Goal: Download file/media

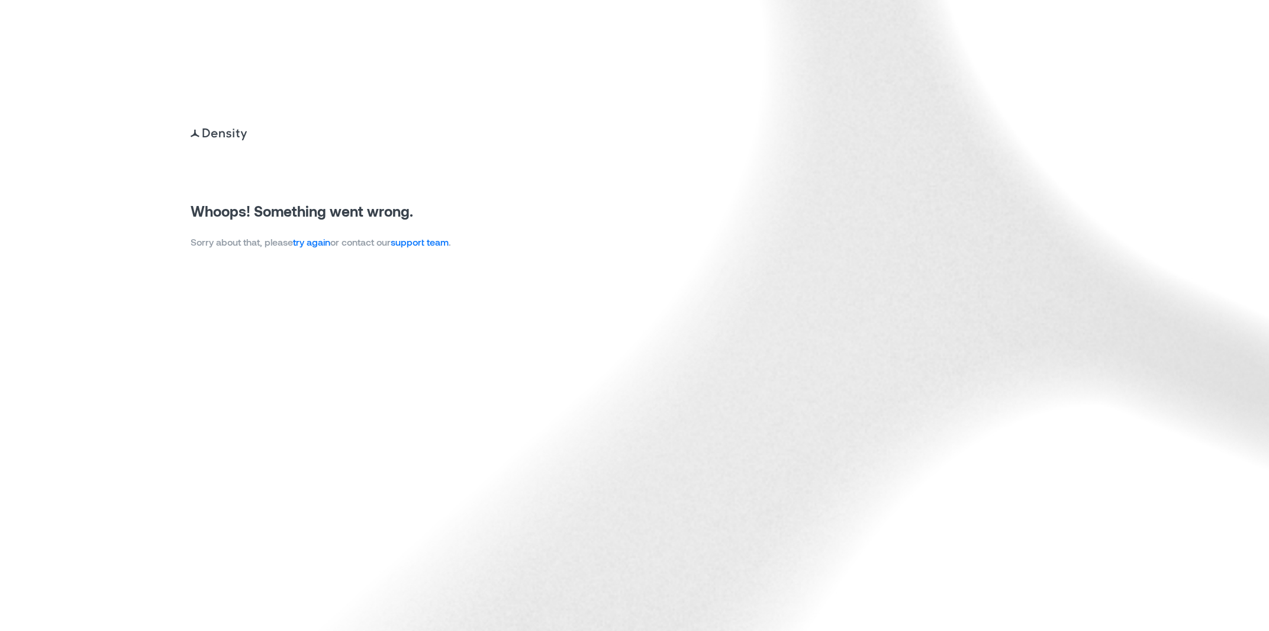
click at [304, 253] on img at bounding box center [634, 315] width 1269 height 631
click at [307, 247] on link "try again" at bounding box center [311, 241] width 37 height 11
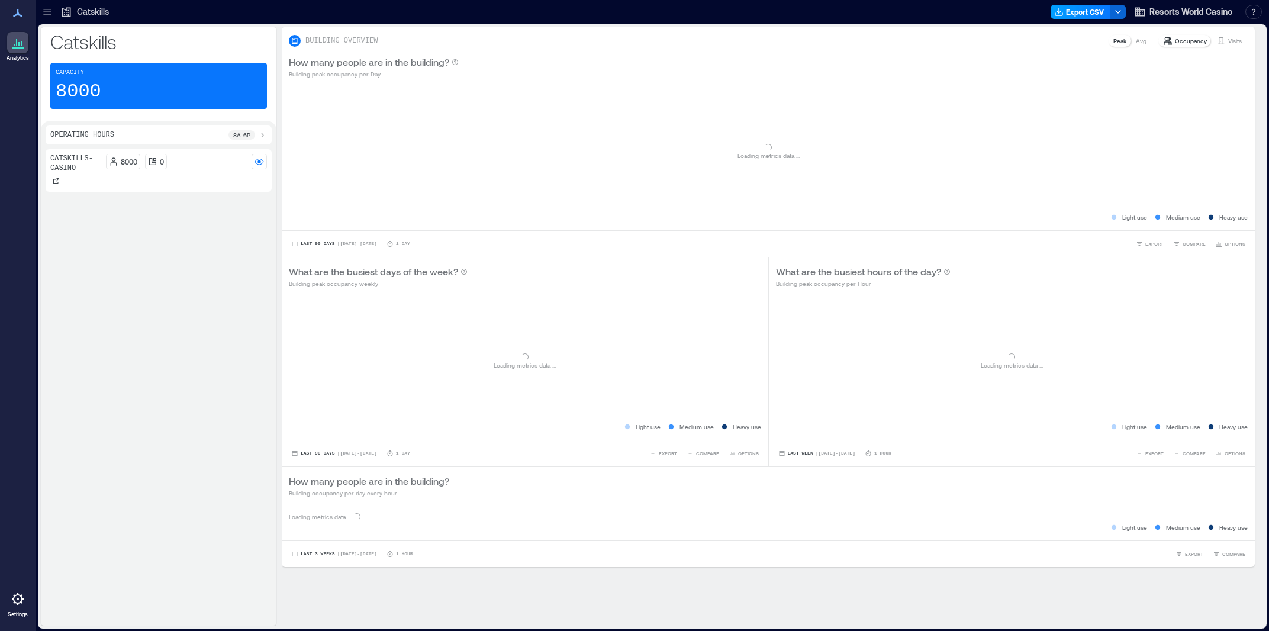
click at [1073, 10] on button "Export CSV" at bounding box center [1081, 12] width 60 height 14
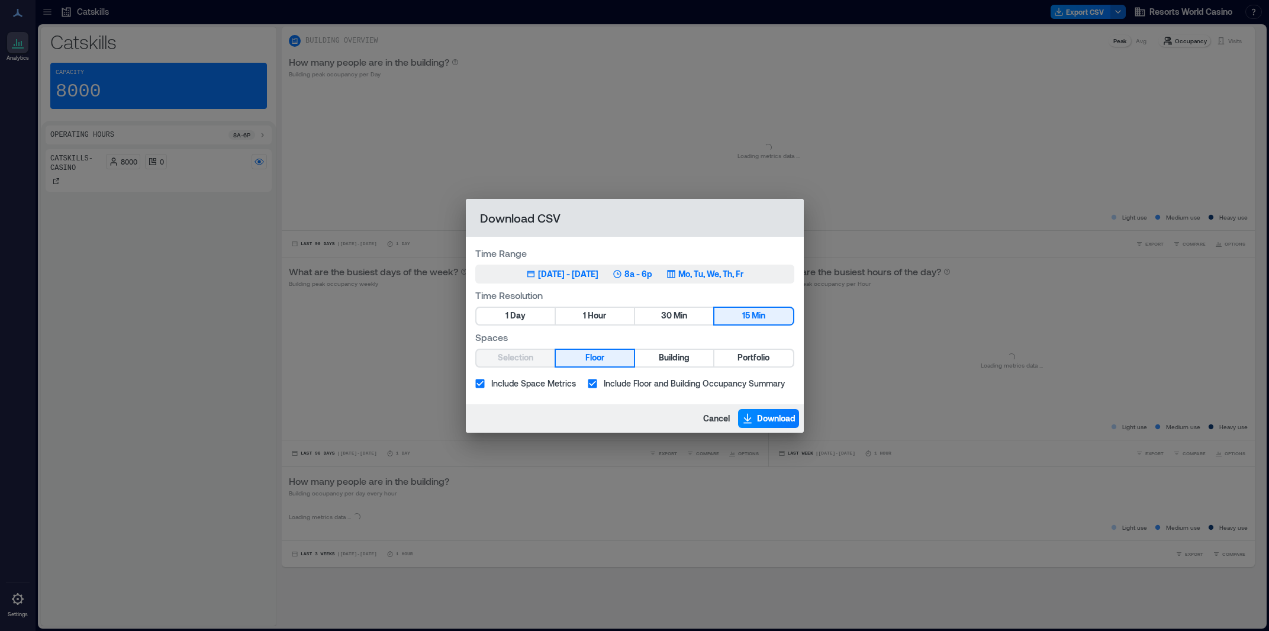
click at [599, 271] on div "Jun 24, 2025 - Sep 23, 2025" at bounding box center [568, 274] width 60 height 12
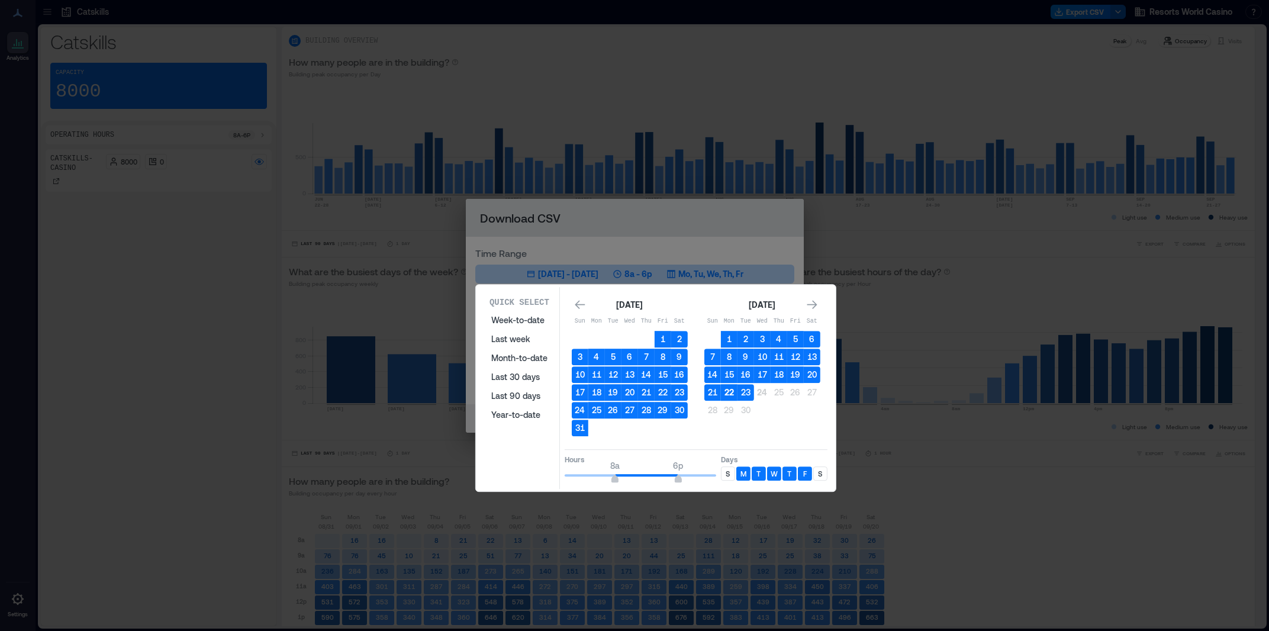
click at [730, 392] on button "22" at bounding box center [729, 392] width 17 height 17
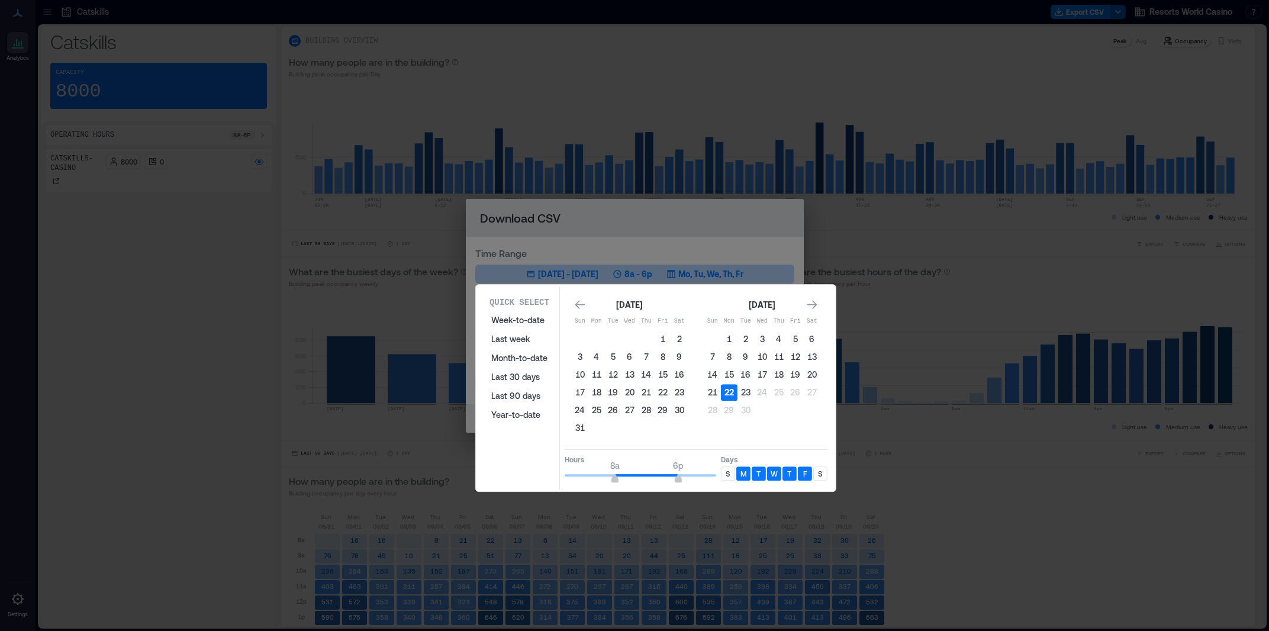
click at [731, 393] on button "22" at bounding box center [729, 392] width 17 height 17
type input "*"
drag, startPoint x: 616, startPoint y: 477, endPoint x: 559, endPoint y: 481, distance: 56.4
click at [559, 481] on div "Quick Select Week-to-date Last week Month-to-date Last 30 days Last 90 days Yea…" at bounding box center [656, 388] width 353 height 202
type input "*"
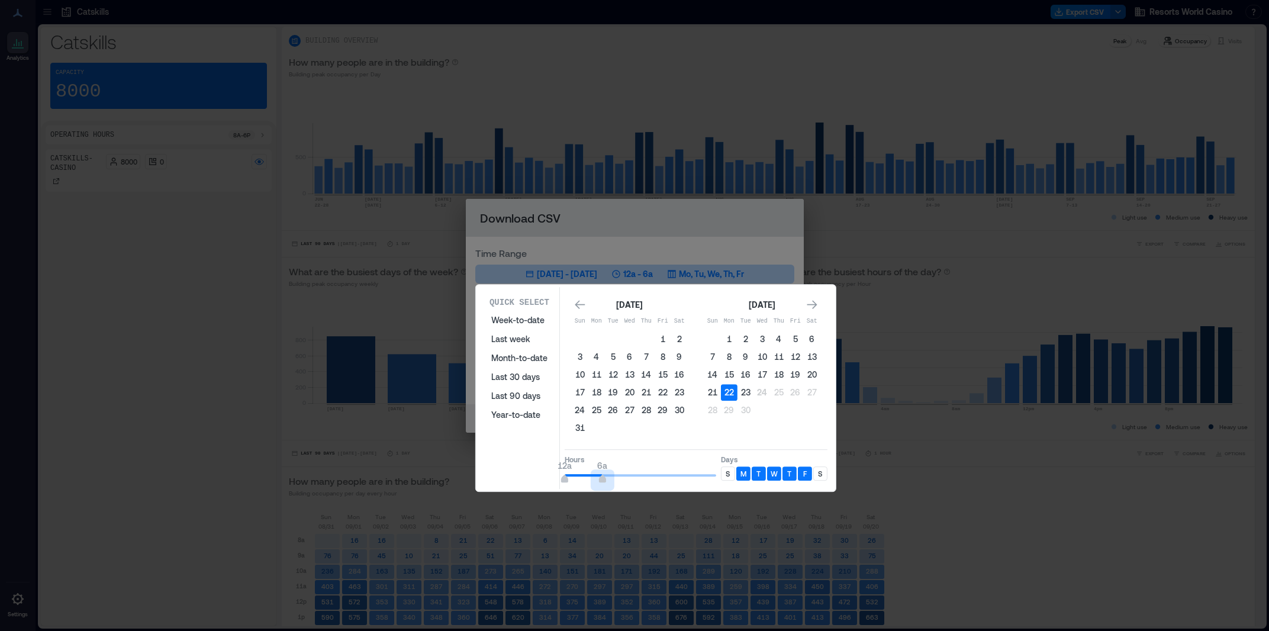
drag, startPoint x: 664, startPoint y: 480, endPoint x: 606, endPoint y: 483, distance: 58.7
click at [606, 483] on span "12a 6a" at bounding box center [641, 476] width 152 height 18
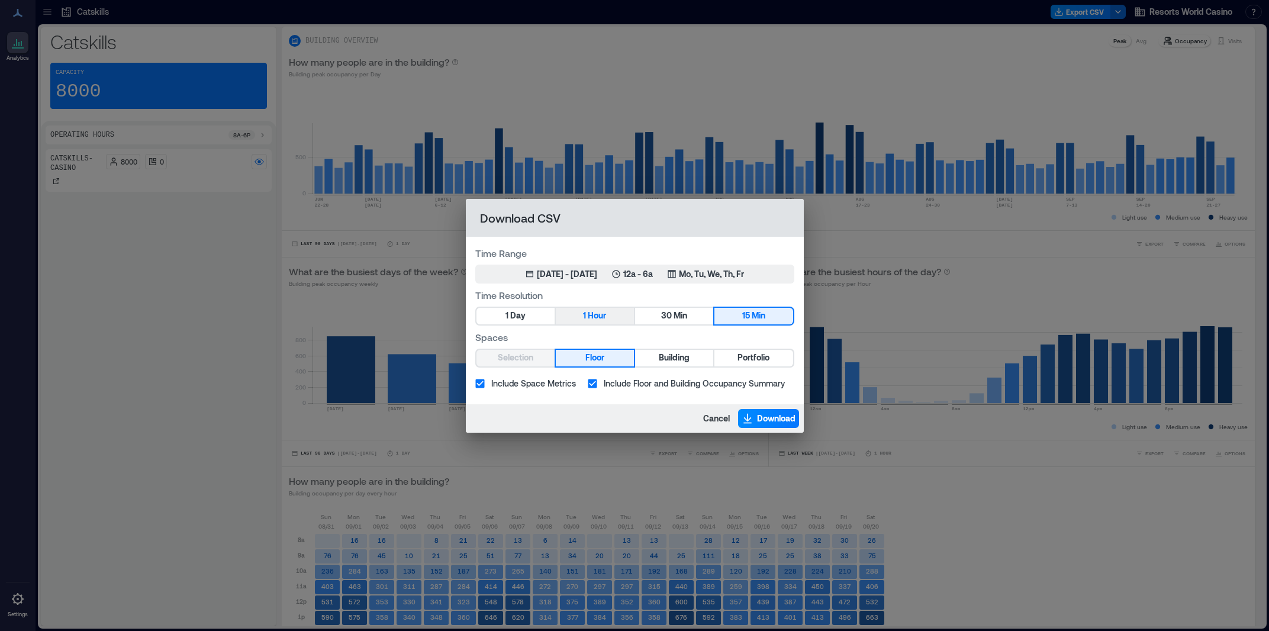
click at [586, 315] on span "1" at bounding box center [584, 315] width 3 height 15
click at [751, 361] on span "Portfolio" at bounding box center [754, 357] width 32 height 15
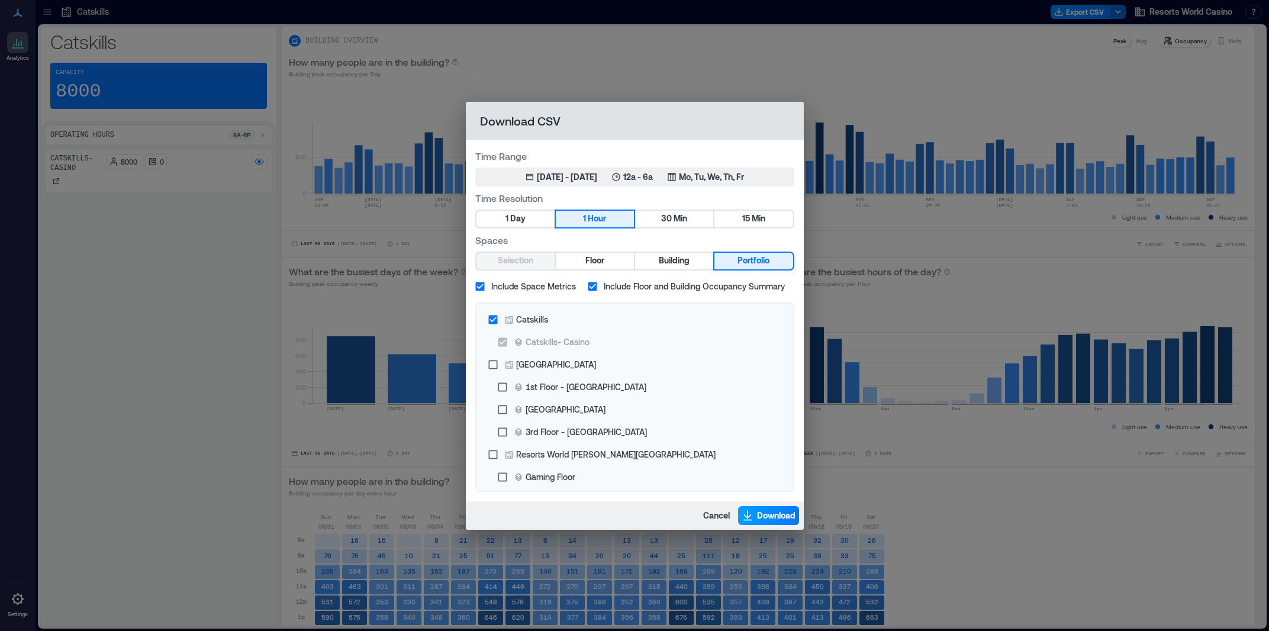
click at [766, 516] on span "Download" at bounding box center [776, 516] width 38 height 12
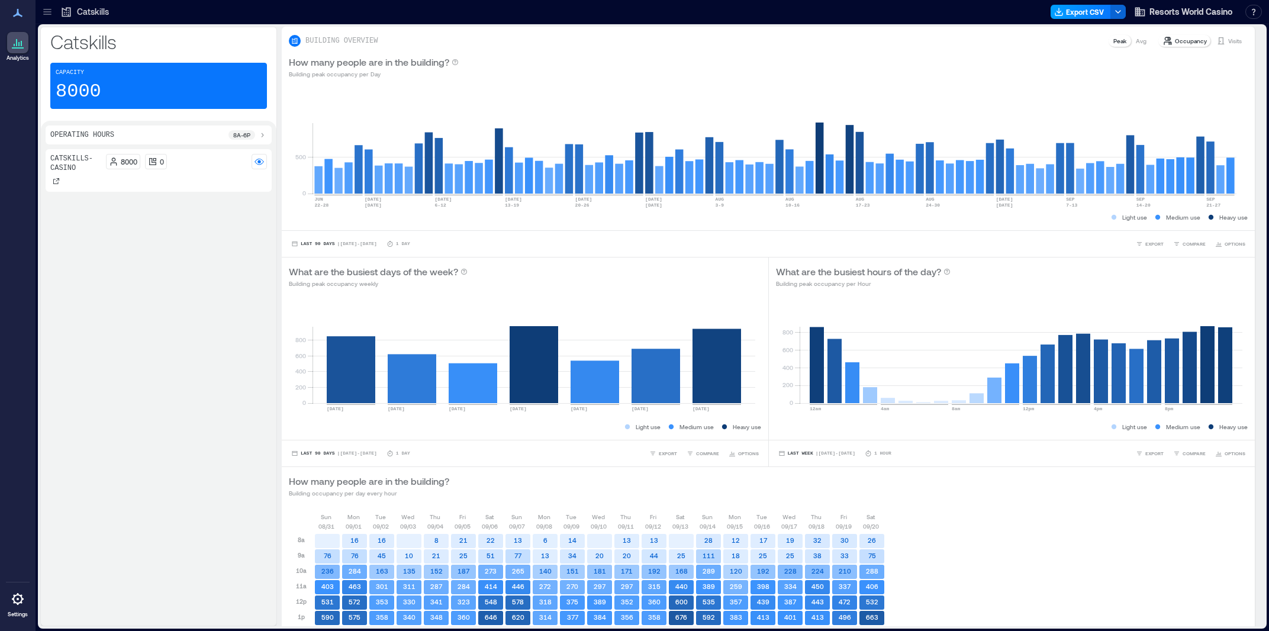
click at [1075, 15] on button "Export CSV" at bounding box center [1081, 12] width 60 height 14
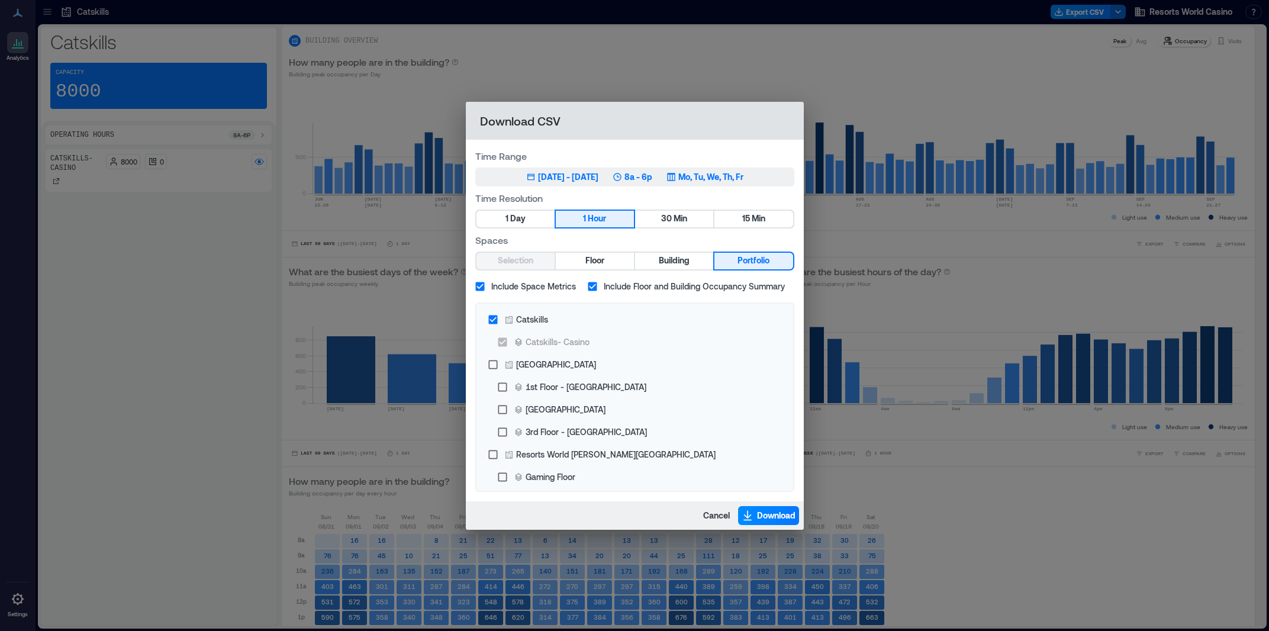
click at [591, 178] on div "Jun 24, 2025 - Sep 23, 2025" at bounding box center [568, 177] width 60 height 12
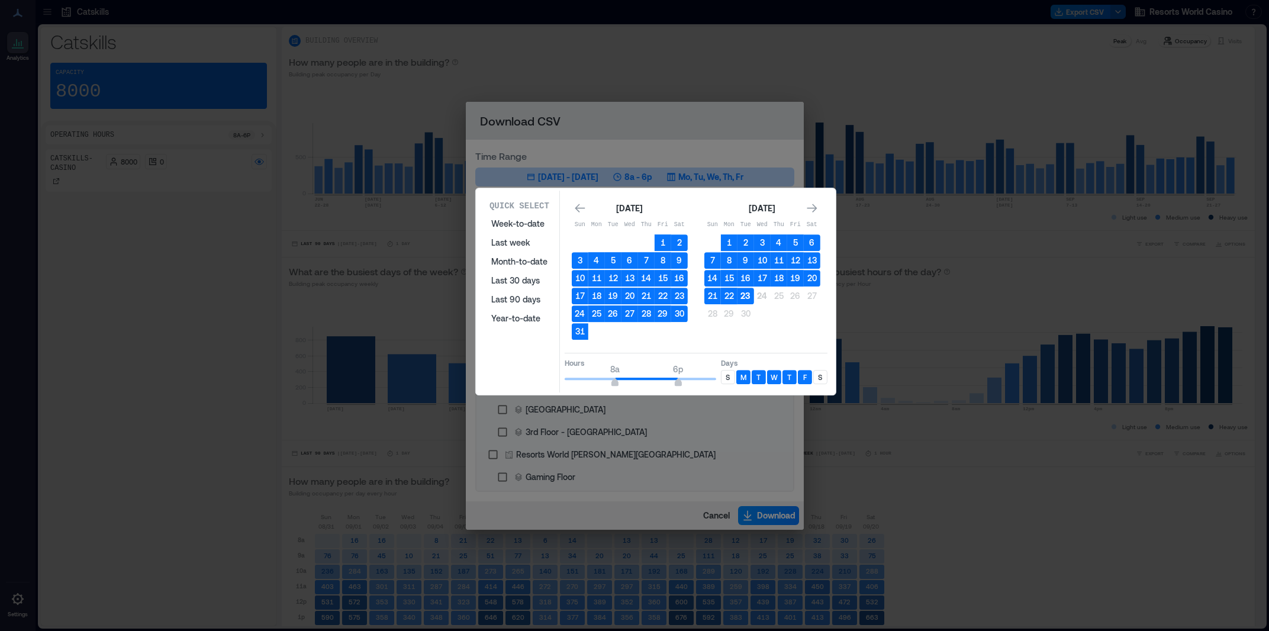
click at [748, 297] on button "23" at bounding box center [746, 296] width 17 height 17
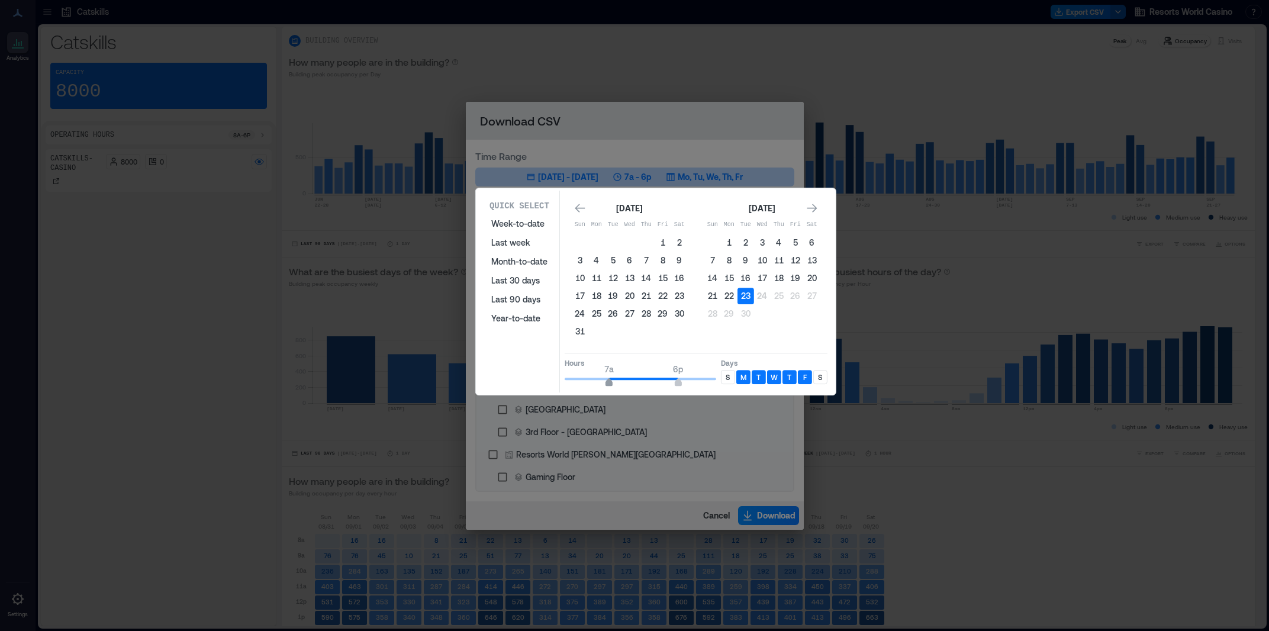
type input "*"
drag, startPoint x: 613, startPoint y: 378, endPoint x: 600, endPoint y: 382, distance: 13.1
click at [600, 382] on span "6a 6p" at bounding box center [641, 379] width 152 height 18
type input "**"
drag, startPoint x: 680, startPoint y: 377, endPoint x: 727, endPoint y: 378, distance: 46.8
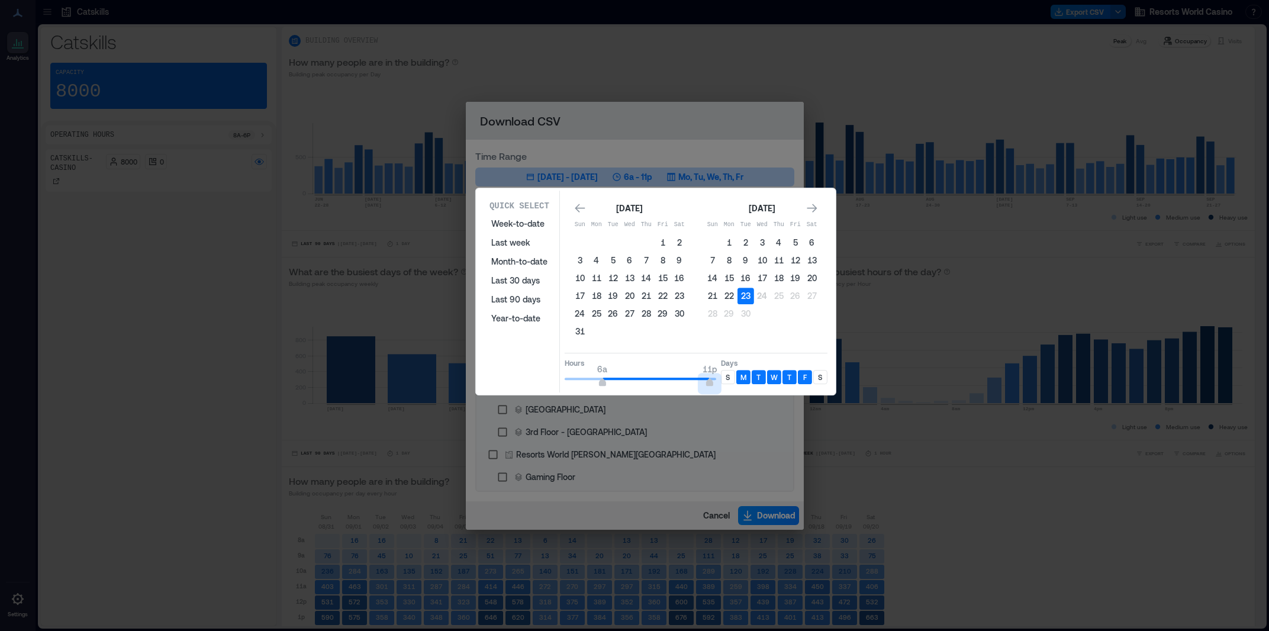
click at [727, 378] on div "Hours 6a 11p Days S M T W T F S" at bounding box center [696, 370] width 263 height 35
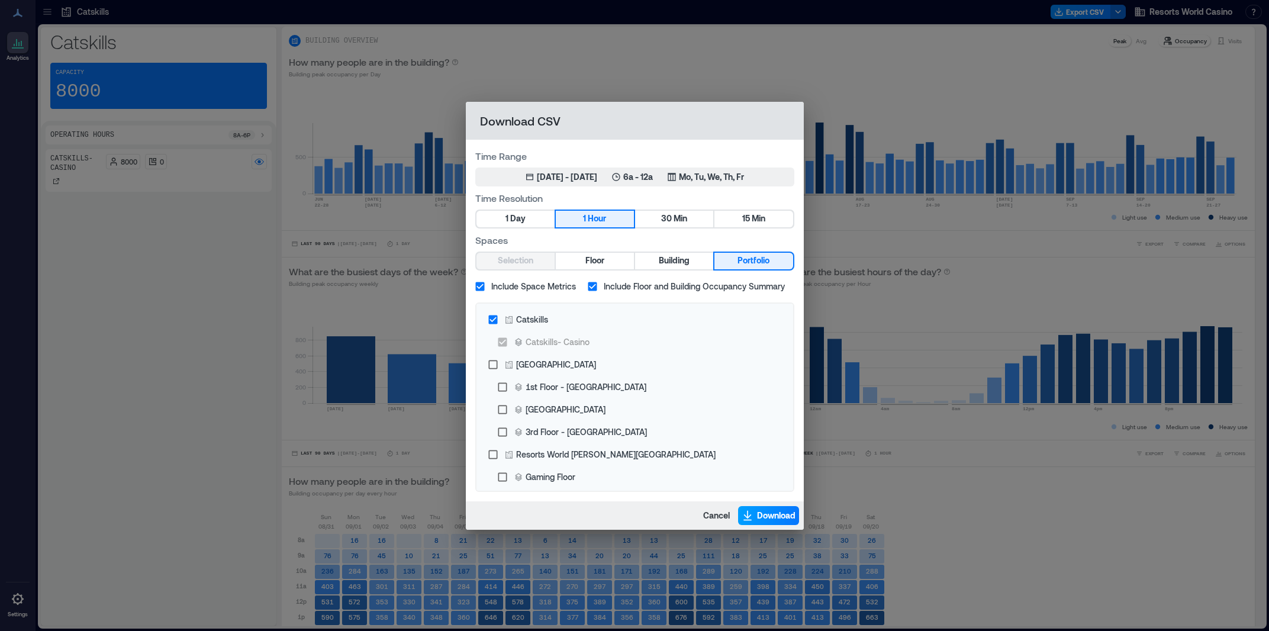
click at [760, 515] on span "Download" at bounding box center [776, 516] width 38 height 12
